Goal: Task Accomplishment & Management: Use online tool/utility

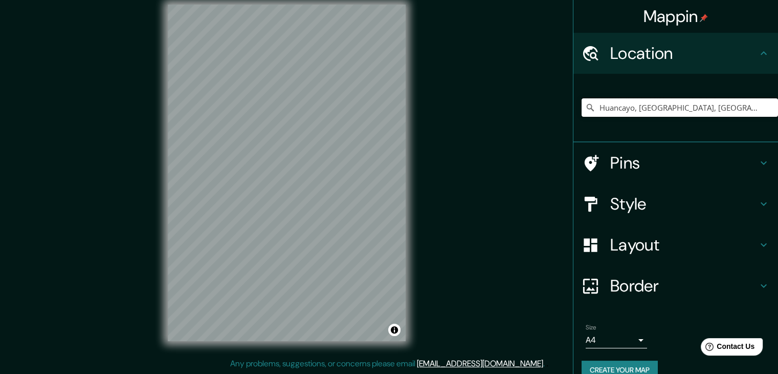
click at [637, 115] on input "Huancayo, [GEOGRAPHIC_DATA], [GEOGRAPHIC_DATA]" at bounding box center [680, 107] width 196 height 18
drag, startPoint x: 751, startPoint y: 106, endPoint x: 563, endPoint y: 106, distance: 188.3
click at [563, 106] on div "Mappin Location [GEOGRAPHIC_DATA], [GEOGRAPHIC_DATA], [GEOGRAPHIC_DATA] Pins St…" at bounding box center [389, 180] width 778 height 385
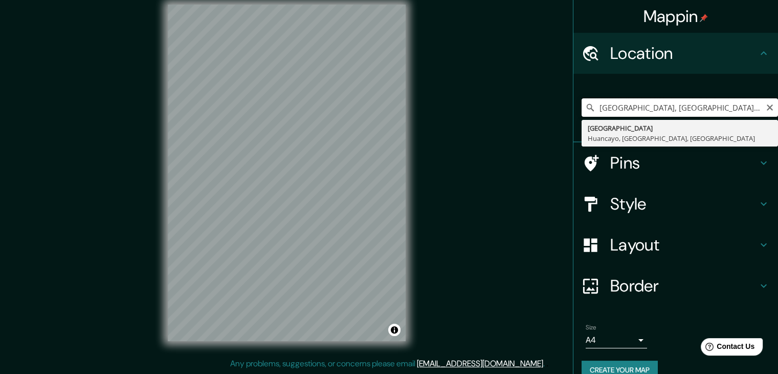
type input "[GEOGRAPHIC_DATA], [GEOGRAPHIC_DATA], [GEOGRAPHIC_DATA], [GEOGRAPHIC_DATA]"
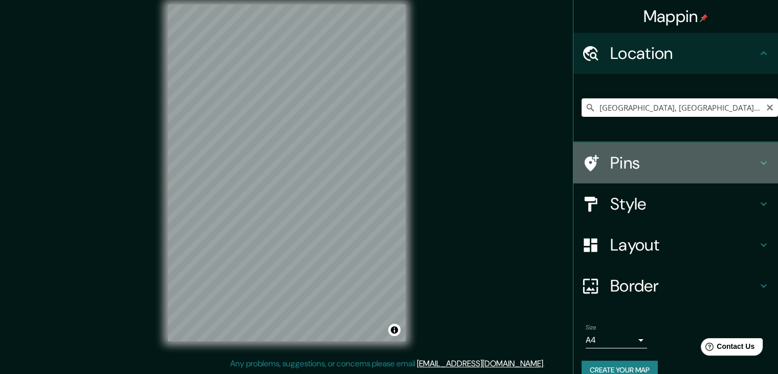
click at [643, 164] on h4 "Pins" at bounding box center [683, 162] width 147 height 20
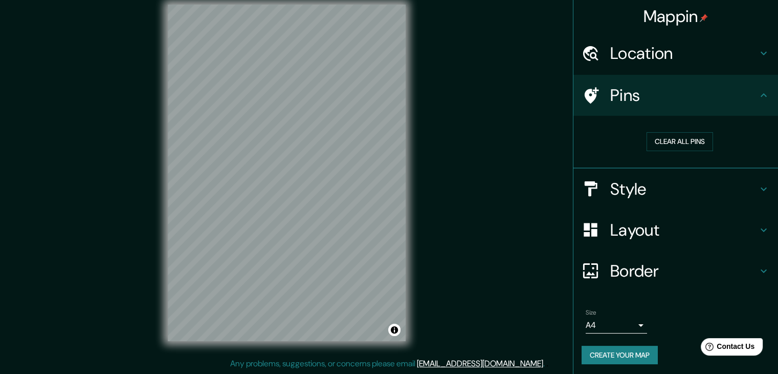
click at [638, 190] on h4 "Style" at bounding box center [683, 189] width 147 height 20
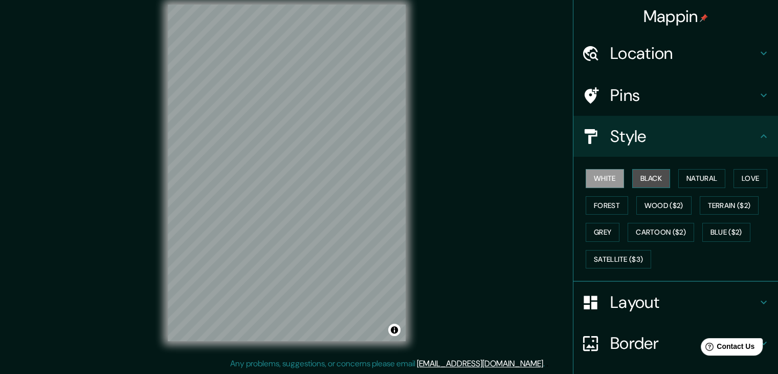
click at [638, 177] on button "Black" at bounding box center [651, 178] width 38 height 19
click at [597, 179] on button "White" at bounding box center [605, 178] width 38 height 19
click at [687, 178] on button "Natural" at bounding box center [702, 178] width 47 height 19
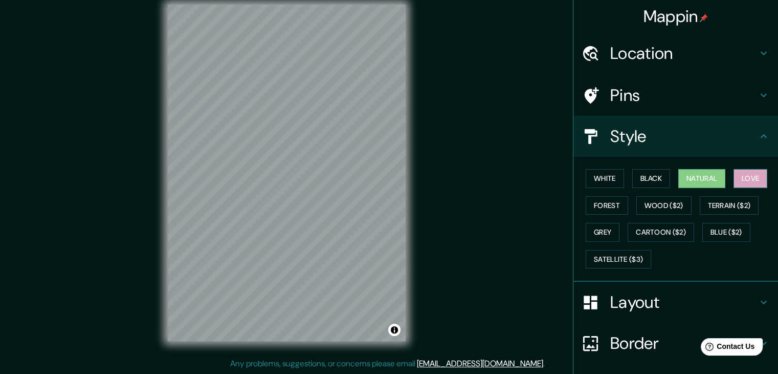
click at [755, 178] on button "Love" at bounding box center [751, 178] width 34 height 19
click at [607, 205] on button "Forest" at bounding box center [607, 205] width 42 height 19
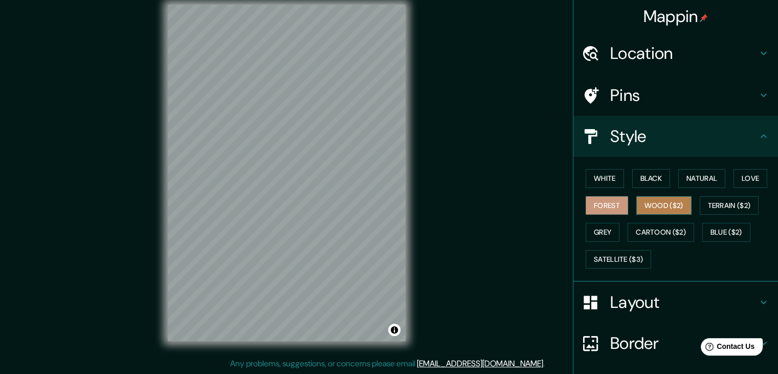
click at [651, 205] on button "Wood ($2)" at bounding box center [664, 205] width 55 height 19
click at [600, 205] on button "Forest" at bounding box center [607, 205] width 42 height 19
click at [727, 201] on button "Terrain ($2)" at bounding box center [729, 205] width 59 height 19
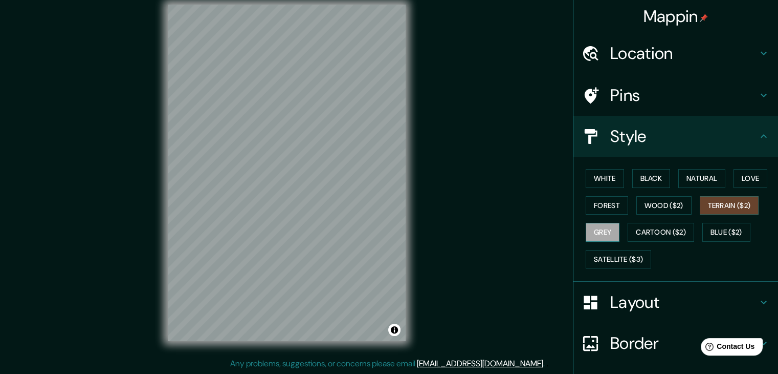
click at [594, 228] on button "Grey" at bounding box center [603, 232] width 34 height 19
click at [641, 230] on button "Cartoon ($2)" at bounding box center [661, 232] width 67 height 19
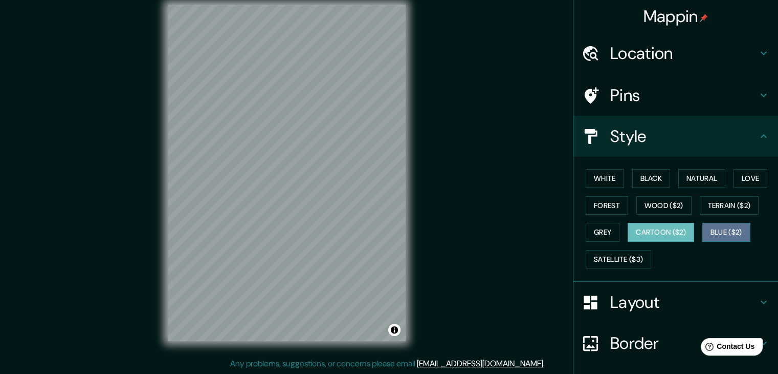
click at [719, 230] on button "Blue ($2)" at bounding box center [727, 232] width 48 height 19
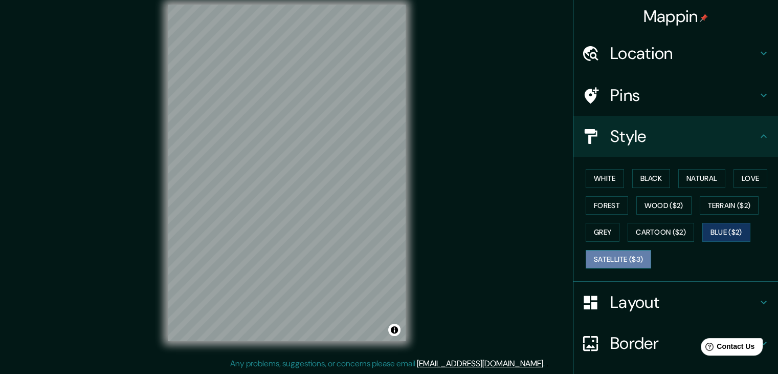
click at [622, 257] on button "Satellite ($3)" at bounding box center [618, 259] width 65 height 19
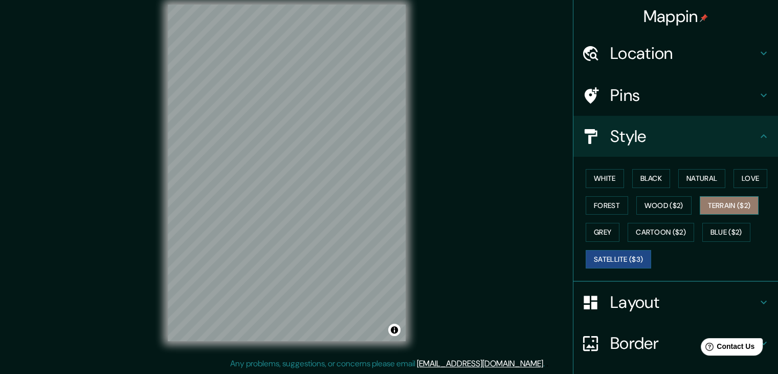
click at [722, 203] on button "Terrain ($2)" at bounding box center [729, 205] width 59 height 19
click at [603, 261] on button "Satellite ($3)" at bounding box center [618, 259] width 65 height 19
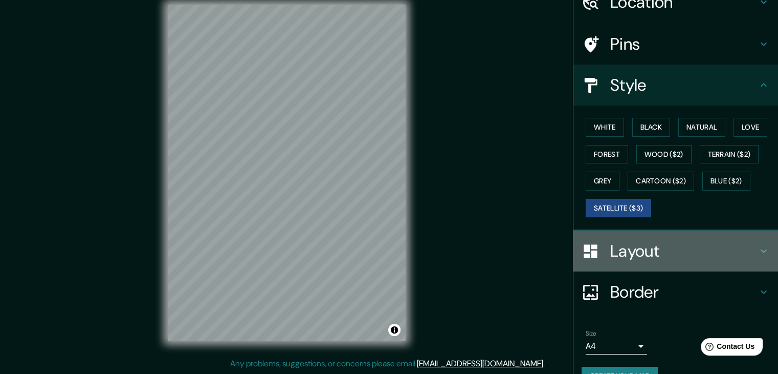
click at [660, 247] on h4 "Layout" at bounding box center [683, 251] width 147 height 20
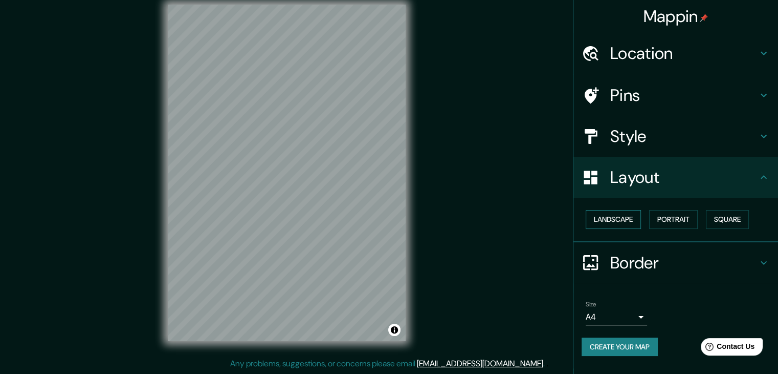
click at [619, 223] on button "Landscape" at bounding box center [613, 219] width 55 height 19
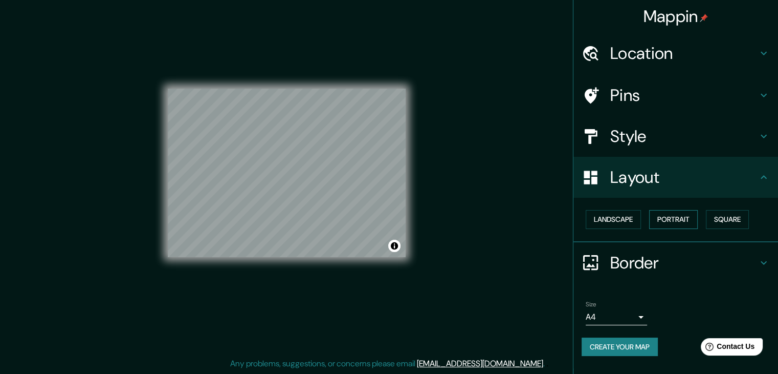
click at [687, 217] on button "Portrait" at bounding box center [673, 219] width 49 height 19
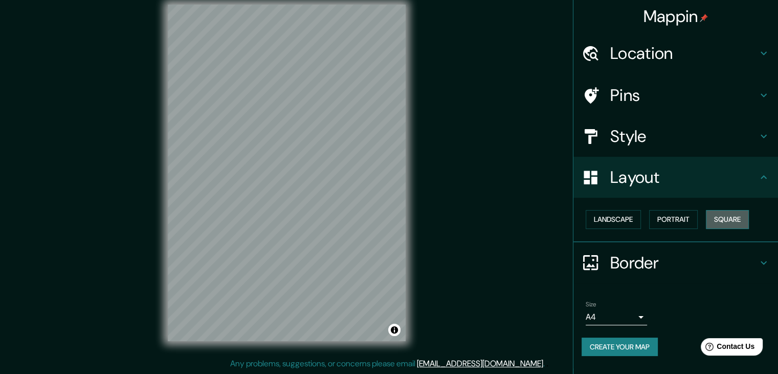
click at [735, 217] on button "Square" at bounding box center [727, 219] width 43 height 19
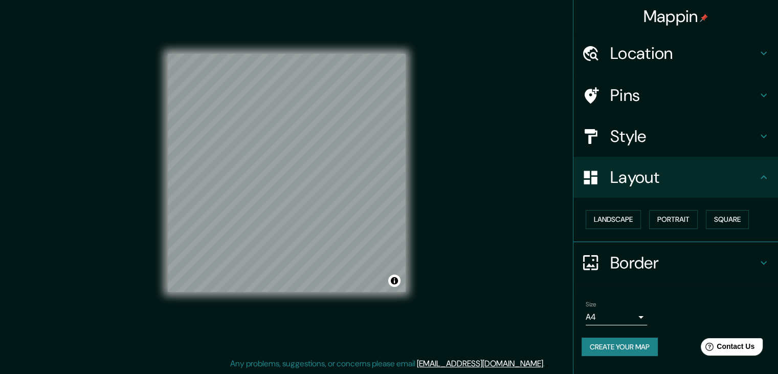
click at [690, 258] on h4 "Border" at bounding box center [683, 262] width 147 height 20
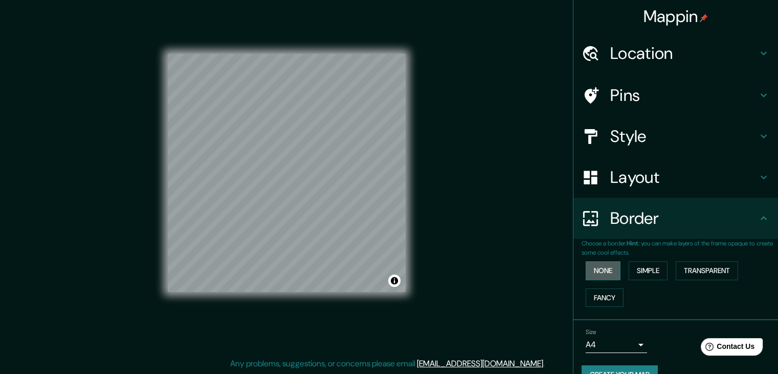
click at [603, 271] on button "None" at bounding box center [603, 270] width 35 height 19
click at [641, 271] on button "Simple" at bounding box center [648, 270] width 39 height 19
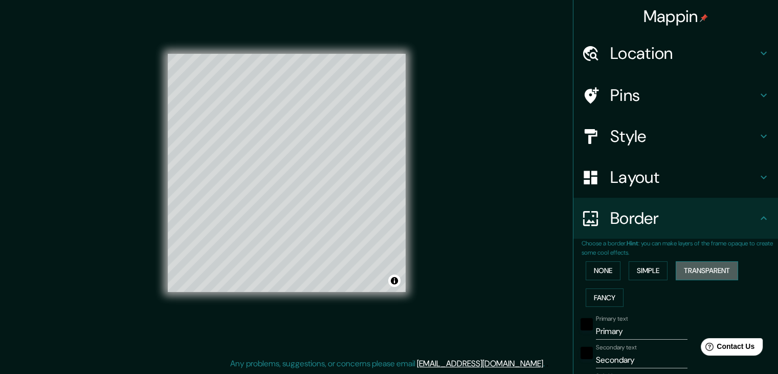
click at [689, 271] on button "Transparent" at bounding box center [707, 270] width 62 height 19
click at [588, 273] on button "None" at bounding box center [603, 270] width 35 height 19
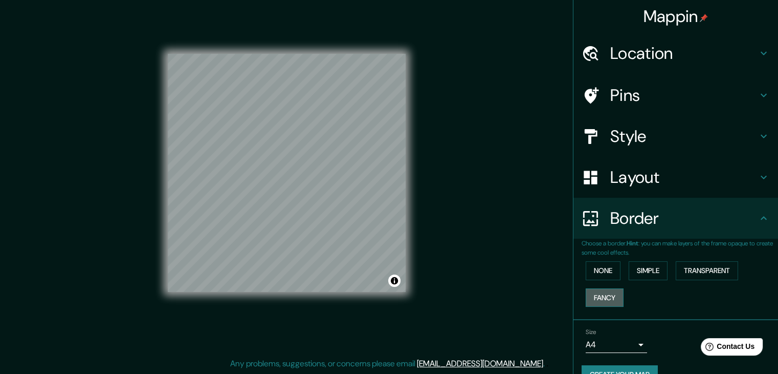
click at [587, 293] on button "Fancy" at bounding box center [605, 297] width 38 height 19
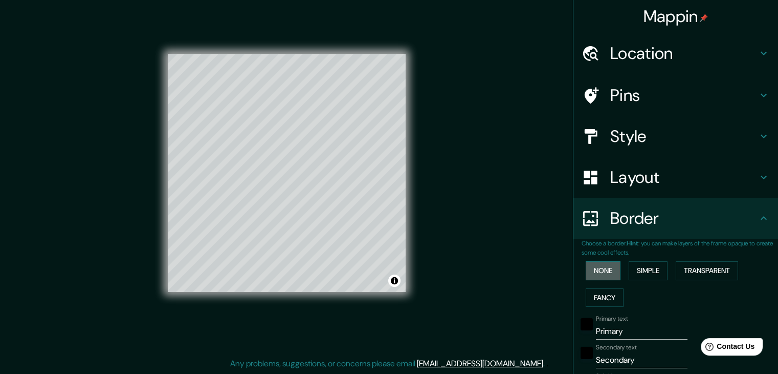
click at [587, 274] on button "None" at bounding box center [603, 270] width 35 height 19
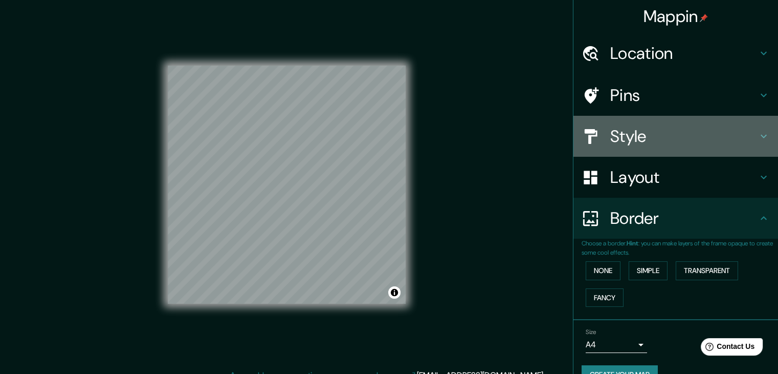
click at [639, 135] on h4 "Style" at bounding box center [683, 136] width 147 height 20
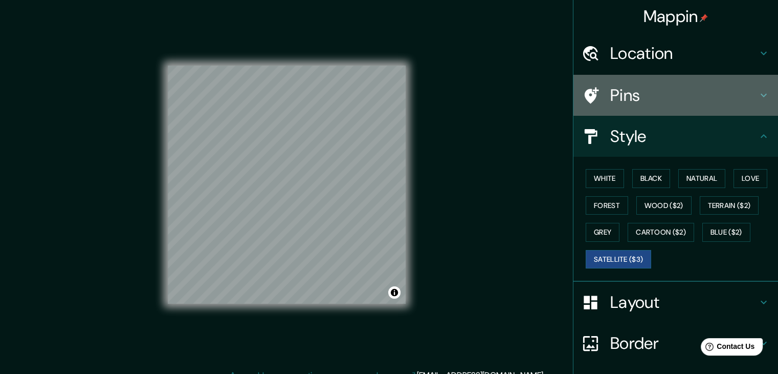
click at [640, 97] on h4 "Pins" at bounding box center [683, 95] width 147 height 20
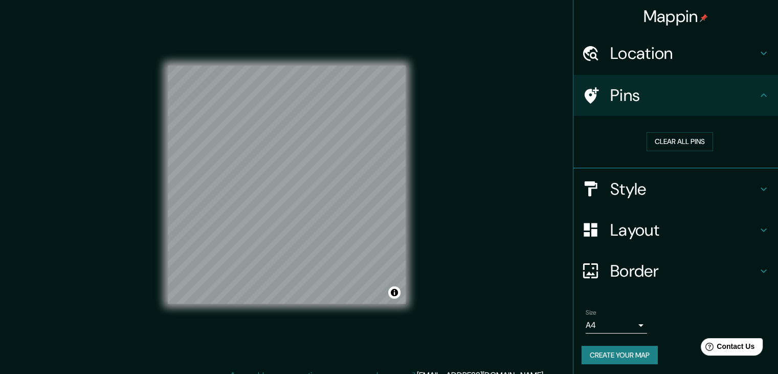
scroll to position [2, 0]
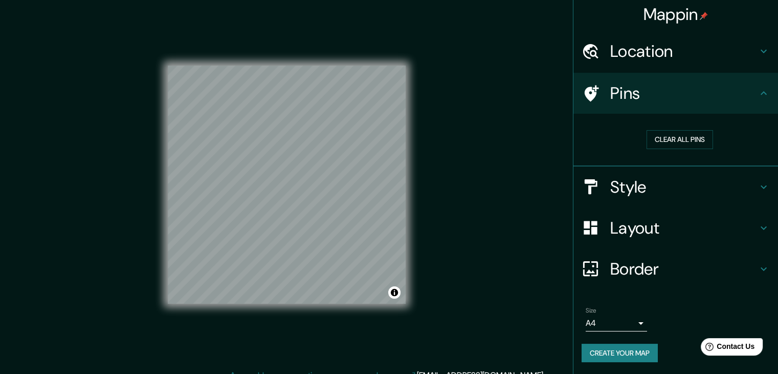
click at [610, 355] on button "Create your map" at bounding box center [620, 352] width 76 height 19
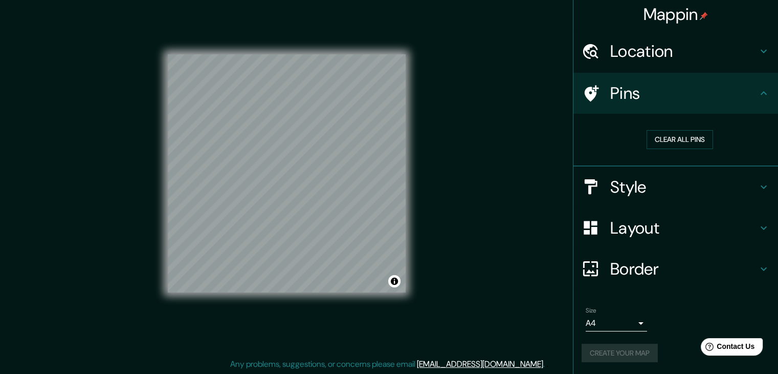
scroll to position [12, 0]
